Goal: Task Accomplishment & Management: Manage account settings

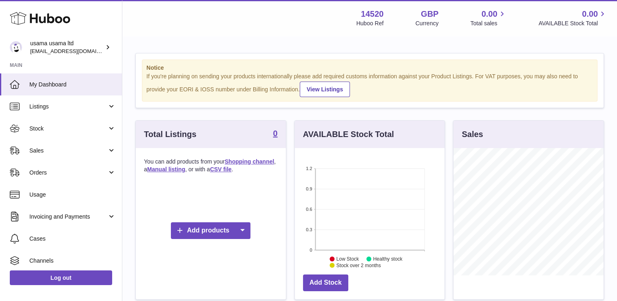
scroll to position [127, 150]
click at [185, 220] on div "Add products" at bounding box center [211, 230] width 134 height 98
click at [191, 226] on link "Add products" at bounding box center [210, 230] width 79 height 17
click at [248, 265] on link "Manual listing" at bounding box center [257, 267] width 62 height 18
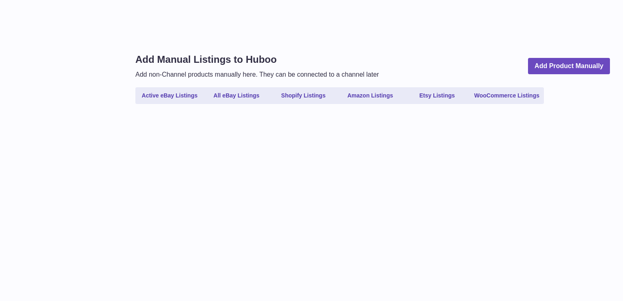
select select
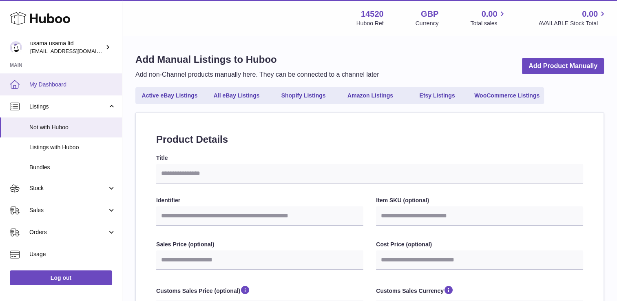
click at [51, 82] on span "My Dashboard" at bounding box center [72, 85] width 86 height 8
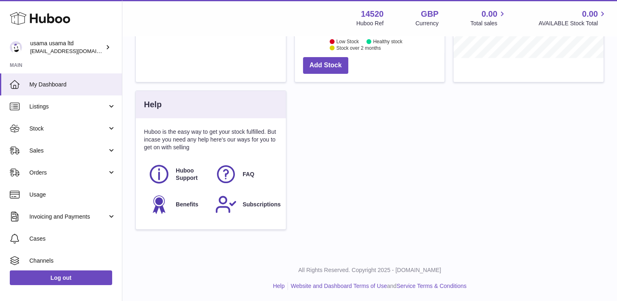
scroll to position [217, 0]
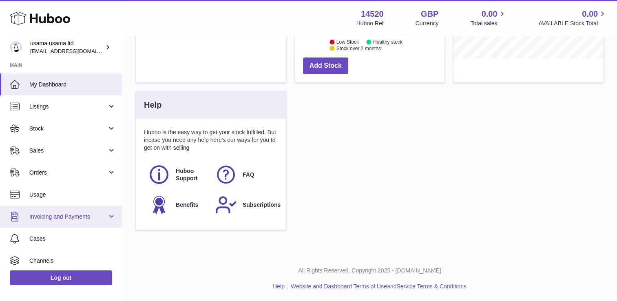
click at [114, 214] on link "Invoicing and Payments" at bounding box center [61, 216] width 122 height 22
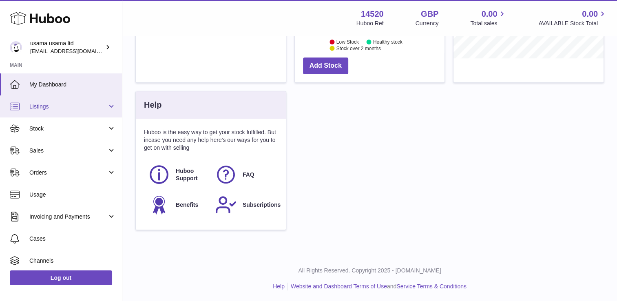
click at [93, 107] on span "Listings" at bounding box center [68, 107] width 78 height 8
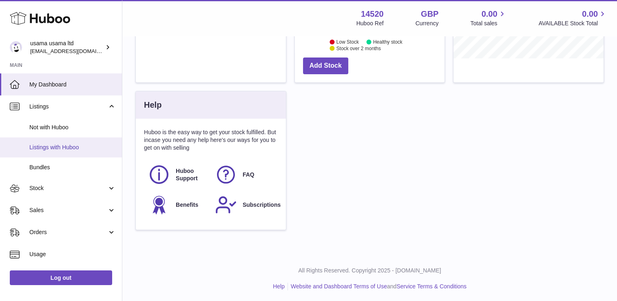
click at [84, 143] on span "Listings with Huboo" at bounding box center [72, 147] width 86 height 8
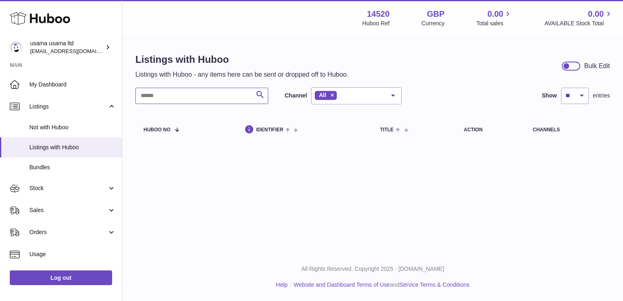
click at [238, 100] on input "text" at bounding box center [201, 96] width 133 height 16
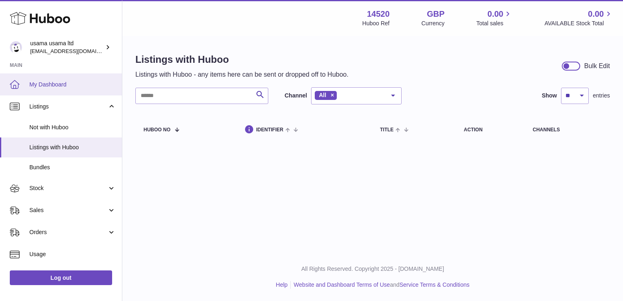
click at [62, 79] on link "My Dashboard" at bounding box center [61, 84] width 122 height 22
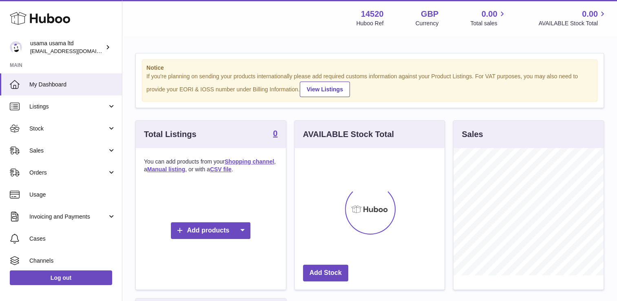
scroll to position [127, 150]
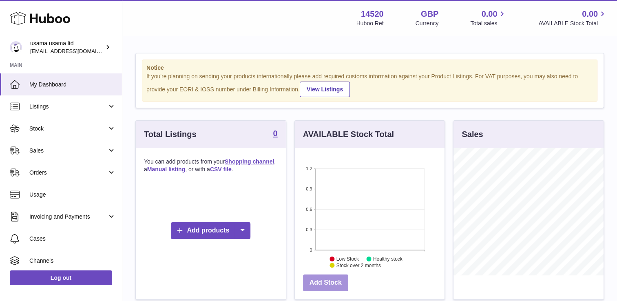
click at [315, 284] on link "Add Stock" at bounding box center [325, 282] width 45 height 17
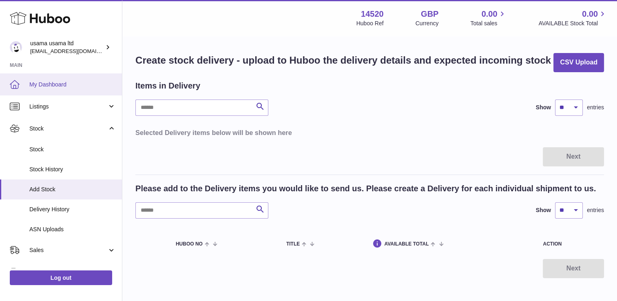
click at [55, 88] on link "My Dashboard" at bounding box center [61, 84] width 122 height 22
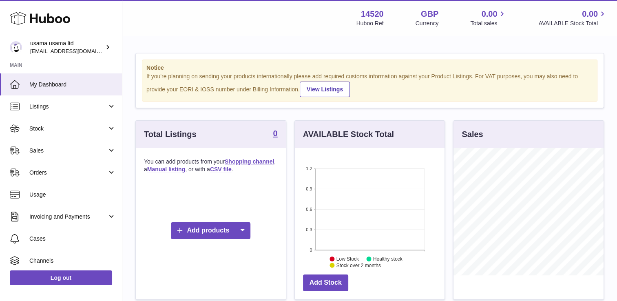
scroll to position [127, 150]
click at [323, 88] on link "View Listings" at bounding box center [325, 89] width 50 height 15
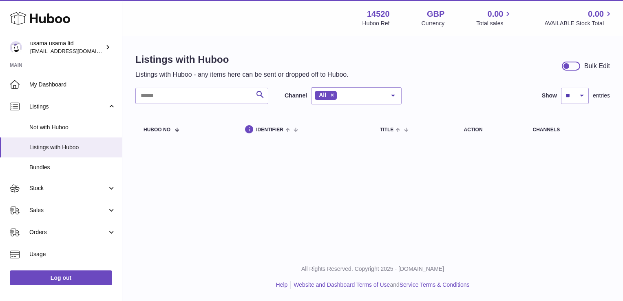
click at [571, 66] on div at bounding box center [571, 66] width 18 height 9
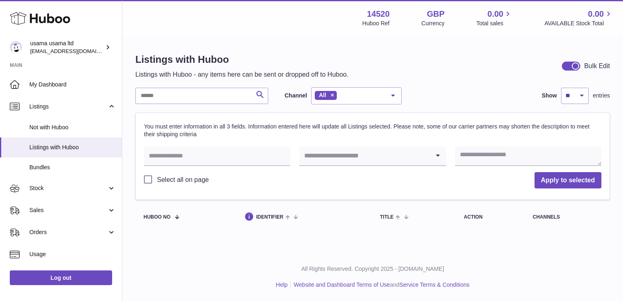
click at [571, 66] on div at bounding box center [574, 65] width 7 height 7
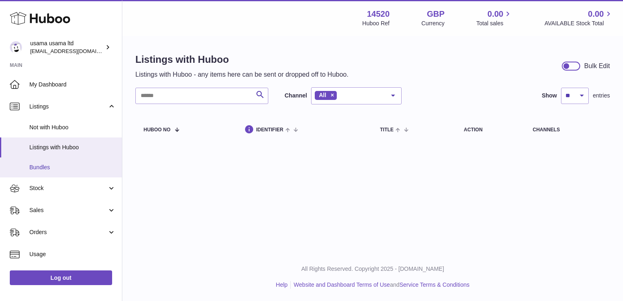
click at [51, 161] on link "Bundles" at bounding box center [61, 167] width 122 height 20
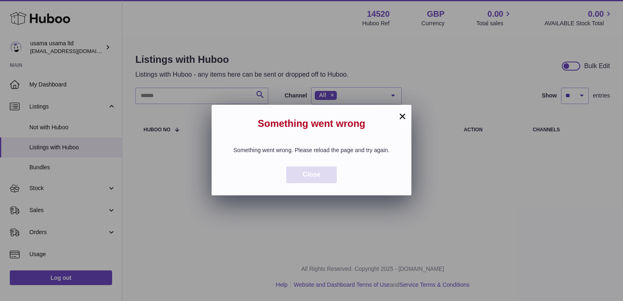
click at [316, 178] on span "Close" at bounding box center [311, 174] width 18 height 7
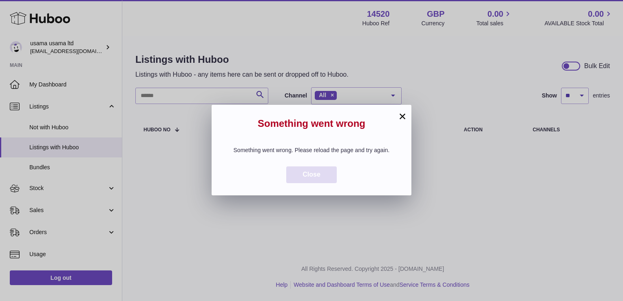
click at [316, 178] on span "Close" at bounding box center [311, 174] width 18 height 7
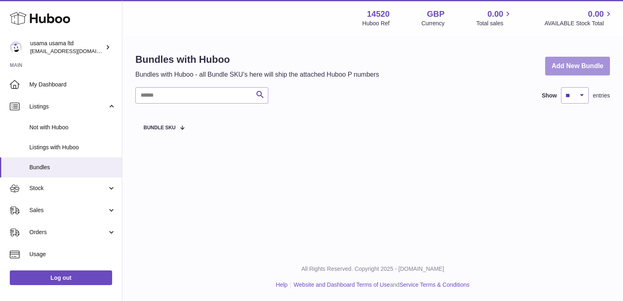
click at [569, 57] on link "Add New Bundle" at bounding box center [577, 66] width 65 height 19
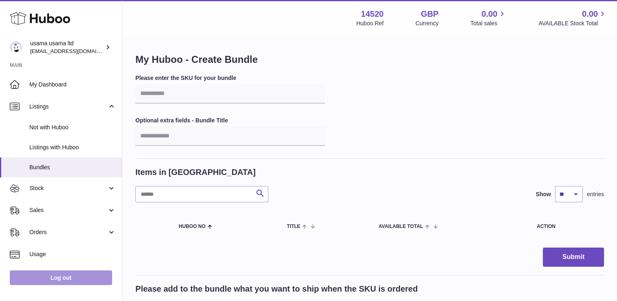
click at [62, 276] on link "Log out" at bounding box center [61, 277] width 102 height 15
